Goal: Obtain resource: Download file/media

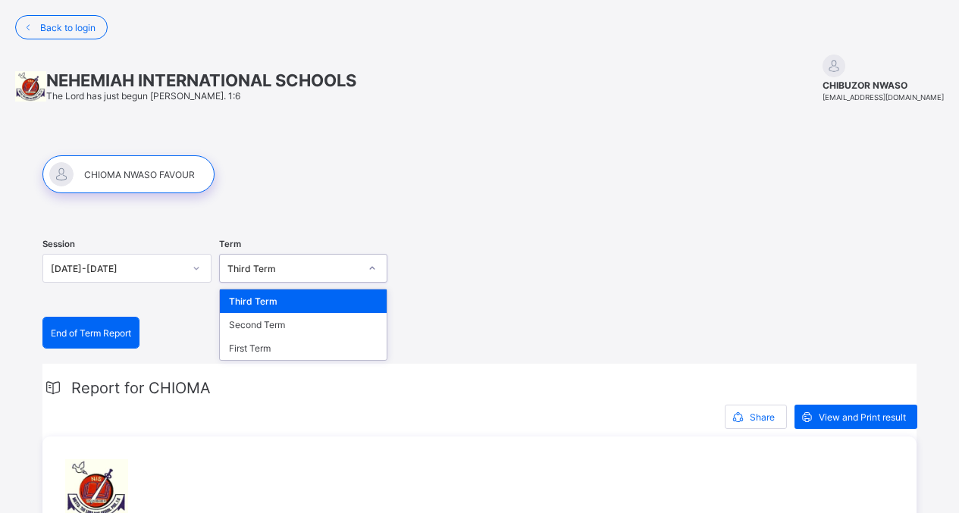
click at [368, 274] on div at bounding box center [372, 268] width 26 height 24
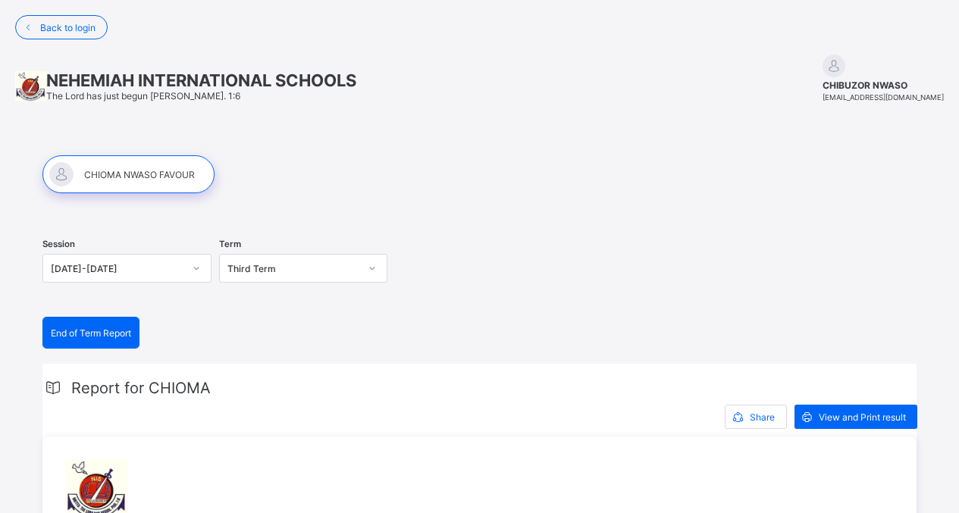
click at [414, 261] on div "Session [DATE]-[DATE] Term Third Term" at bounding box center [479, 270] width 874 height 93
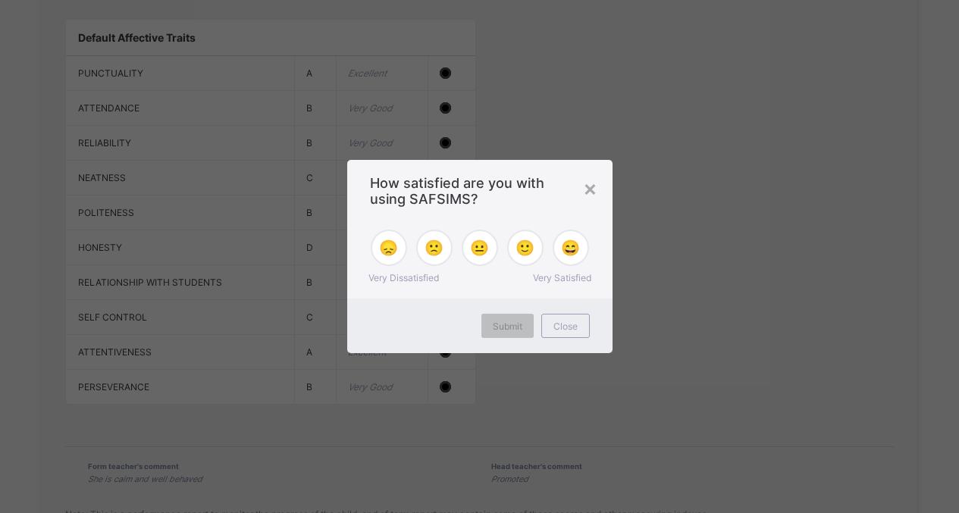
scroll to position [1542, 0]
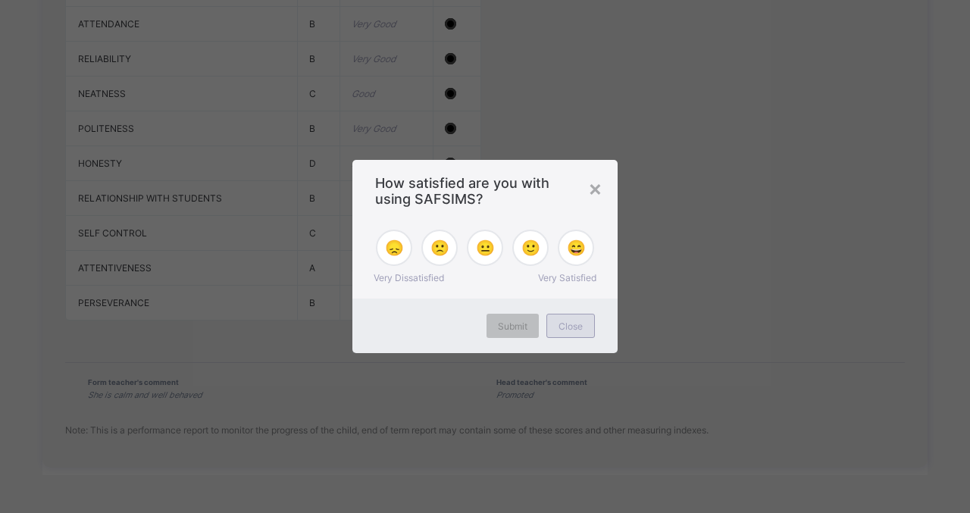
click at [562, 325] on span "Close" at bounding box center [570, 326] width 24 height 11
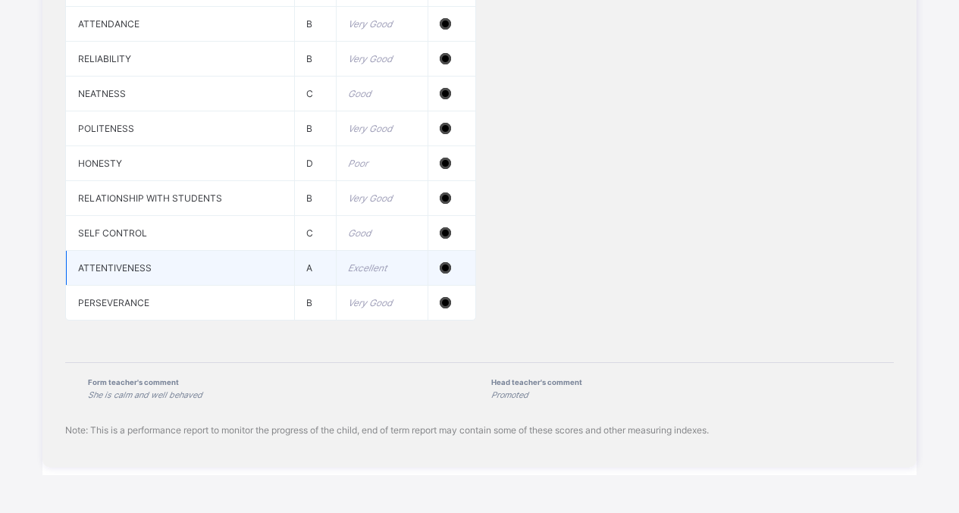
click at [451, 272] on div at bounding box center [444, 267] width 11 height 11
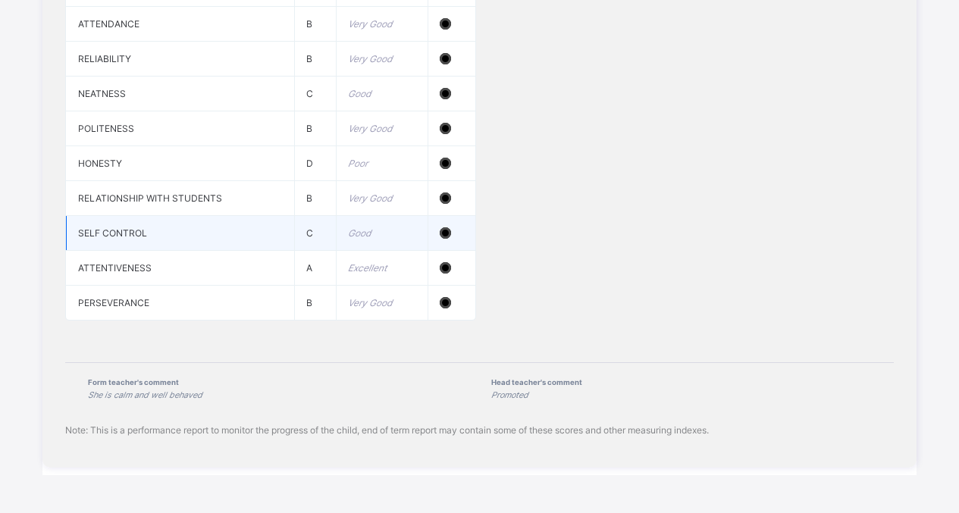
click at [449, 230] on div at bounding box center [444, 232] width 11 height 11
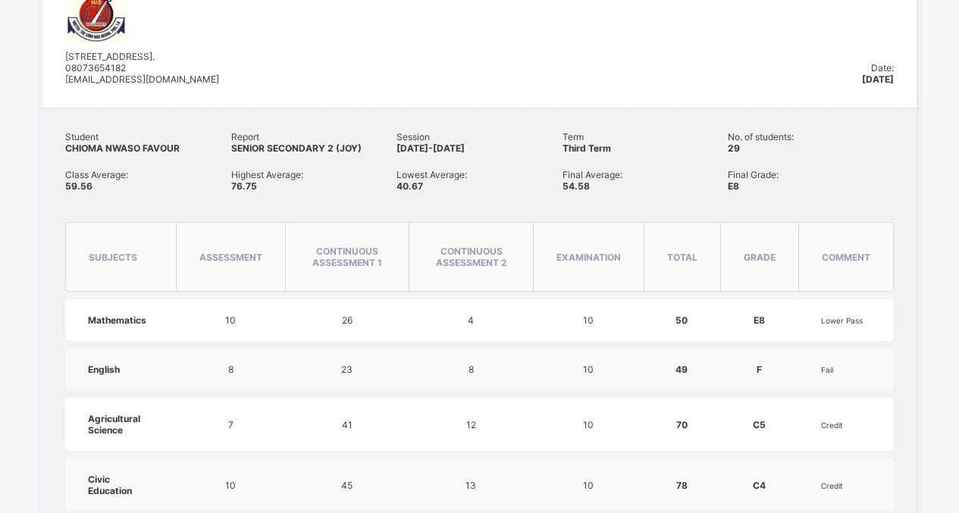
scroll to position [330, 0]
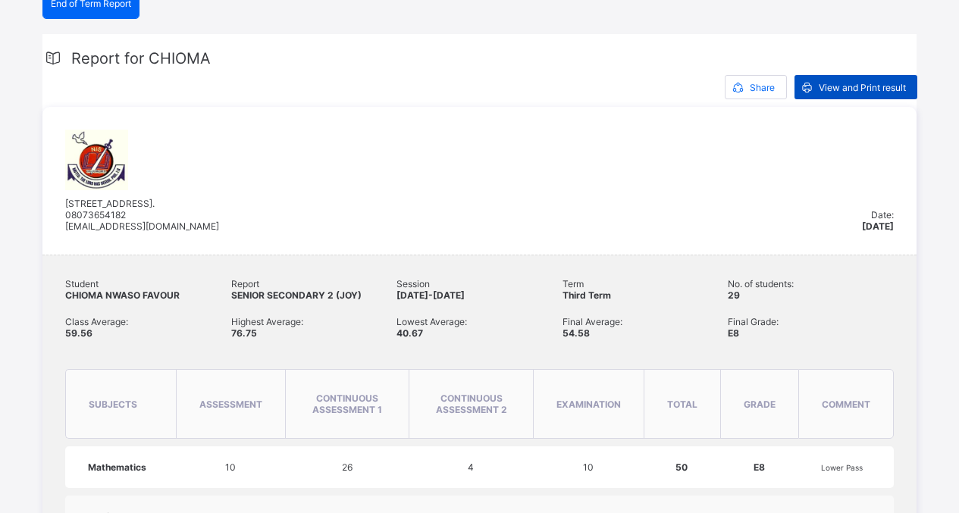
click at [846, 91] on span "View and Print result" at bounding box center [861, 87] width 87 height 11
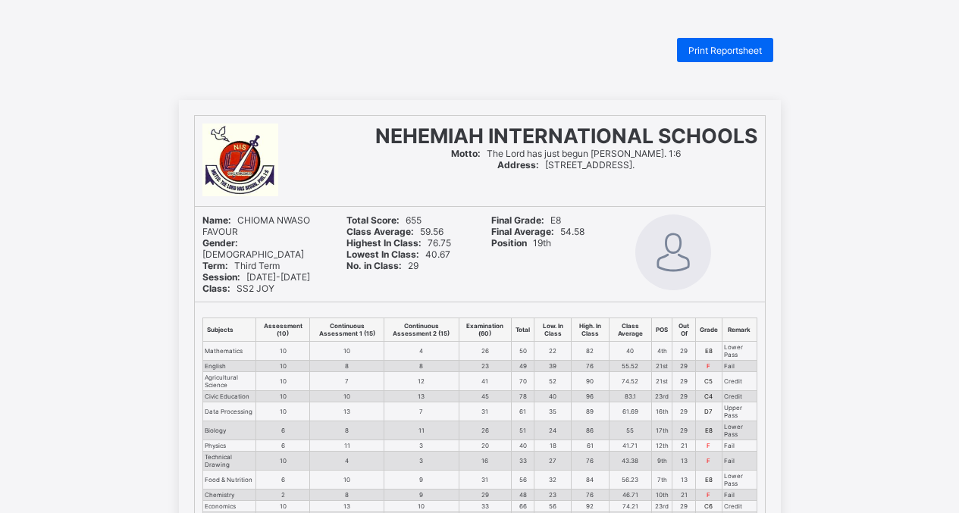
drag, startPoint x: 852, startPoint y: 5, endPoint x: 335, endPoint y: 150, distance: 537.6
click at [335, 150] on div at bounding box center [277, 161] width 150 height 75
click at [439, 67] on div "Print Reportsheet NEHEMIAH INTERNATIONAL SCHOOLS Motto: The Lord has just begun…" at bounding box center [479, 489] width 959 height 903
